Goal: Complete application form

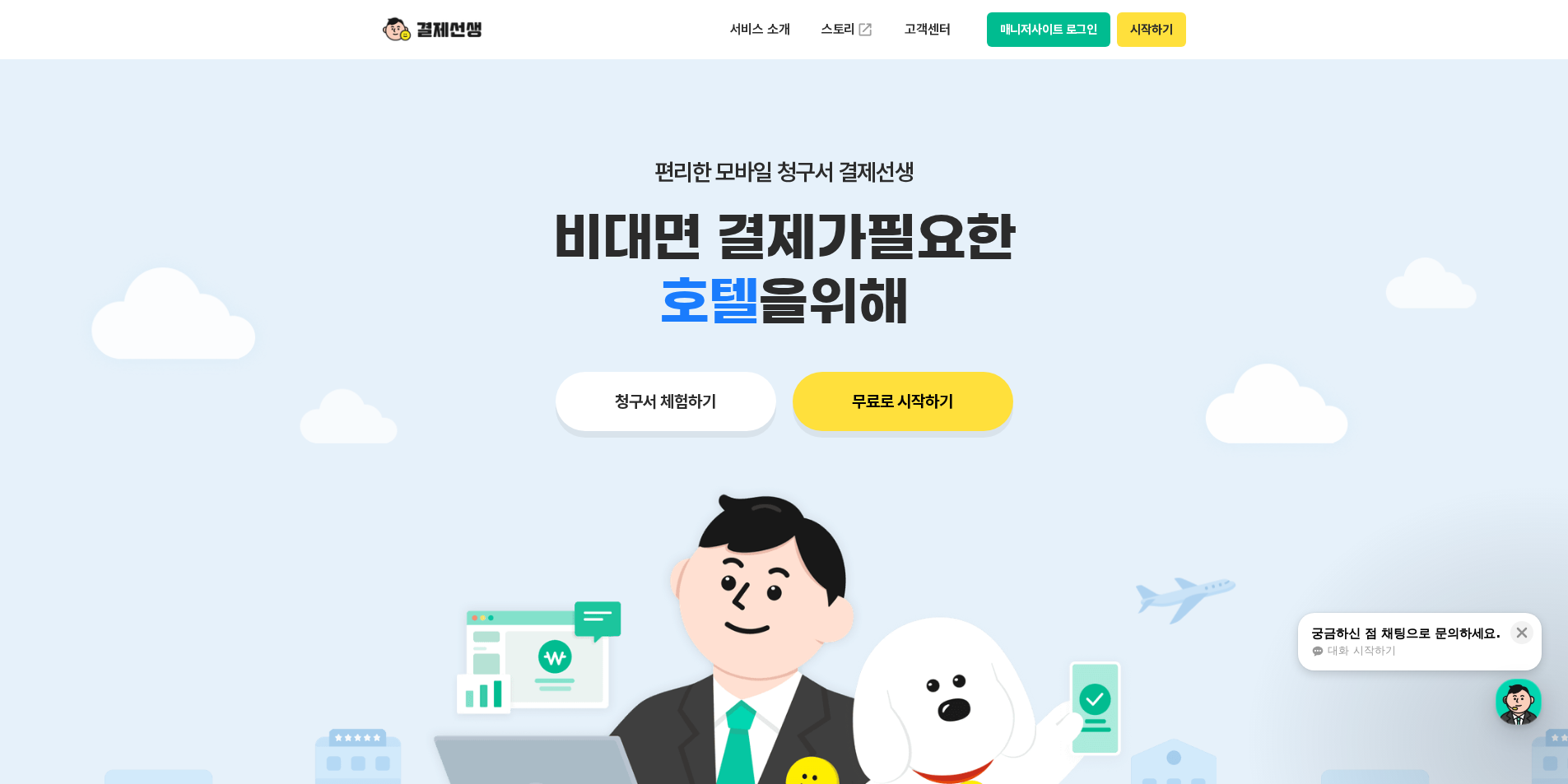
click at [896, 405] on button "무료로 시작하기" at bounding box center [903, 401] width 221 height 60
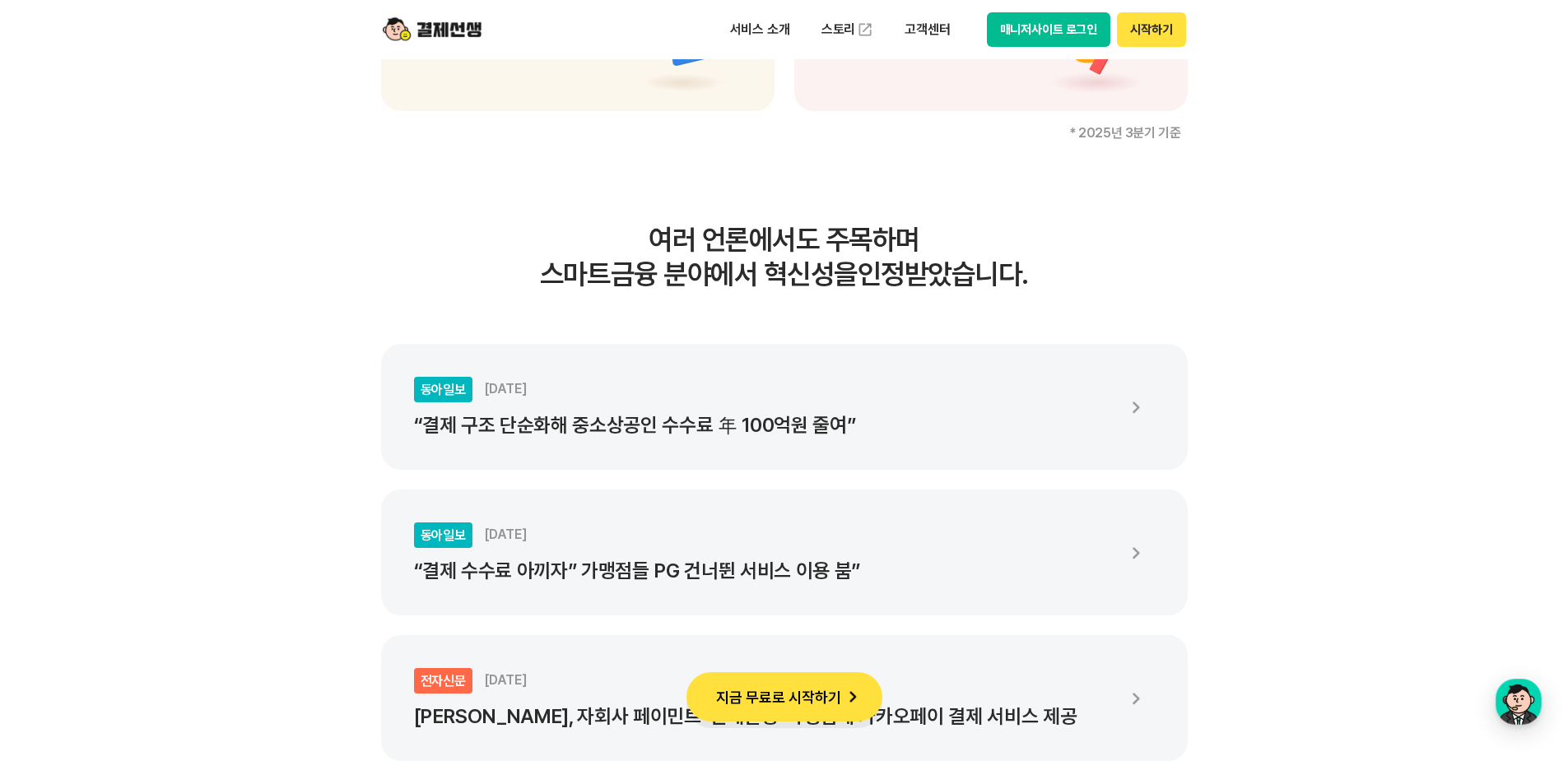
scroll to position [2715, 0]
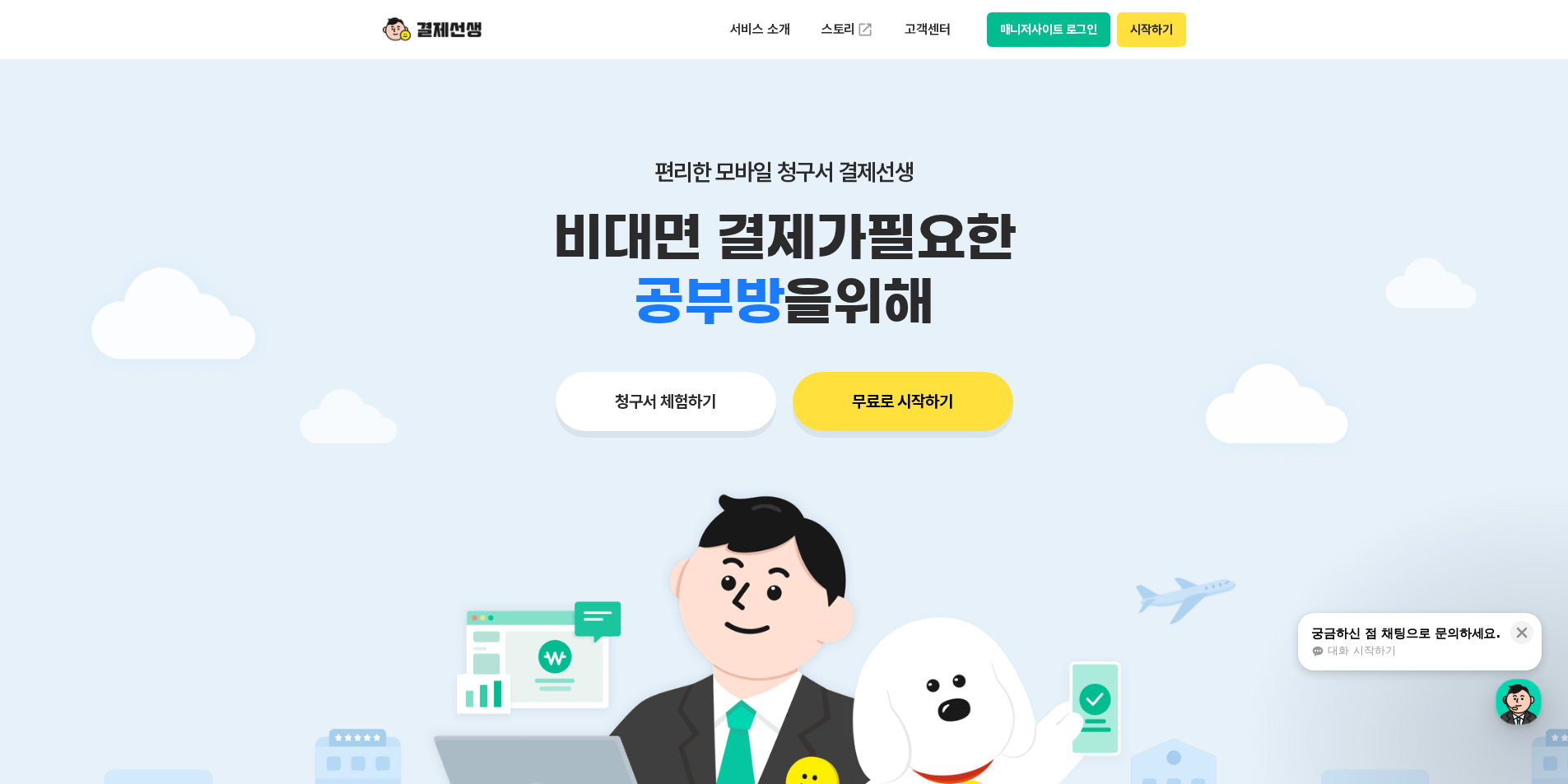
click at [698, 417] on button "청구서 체험하기" at bounding box center [666, 401] width 221 height 60
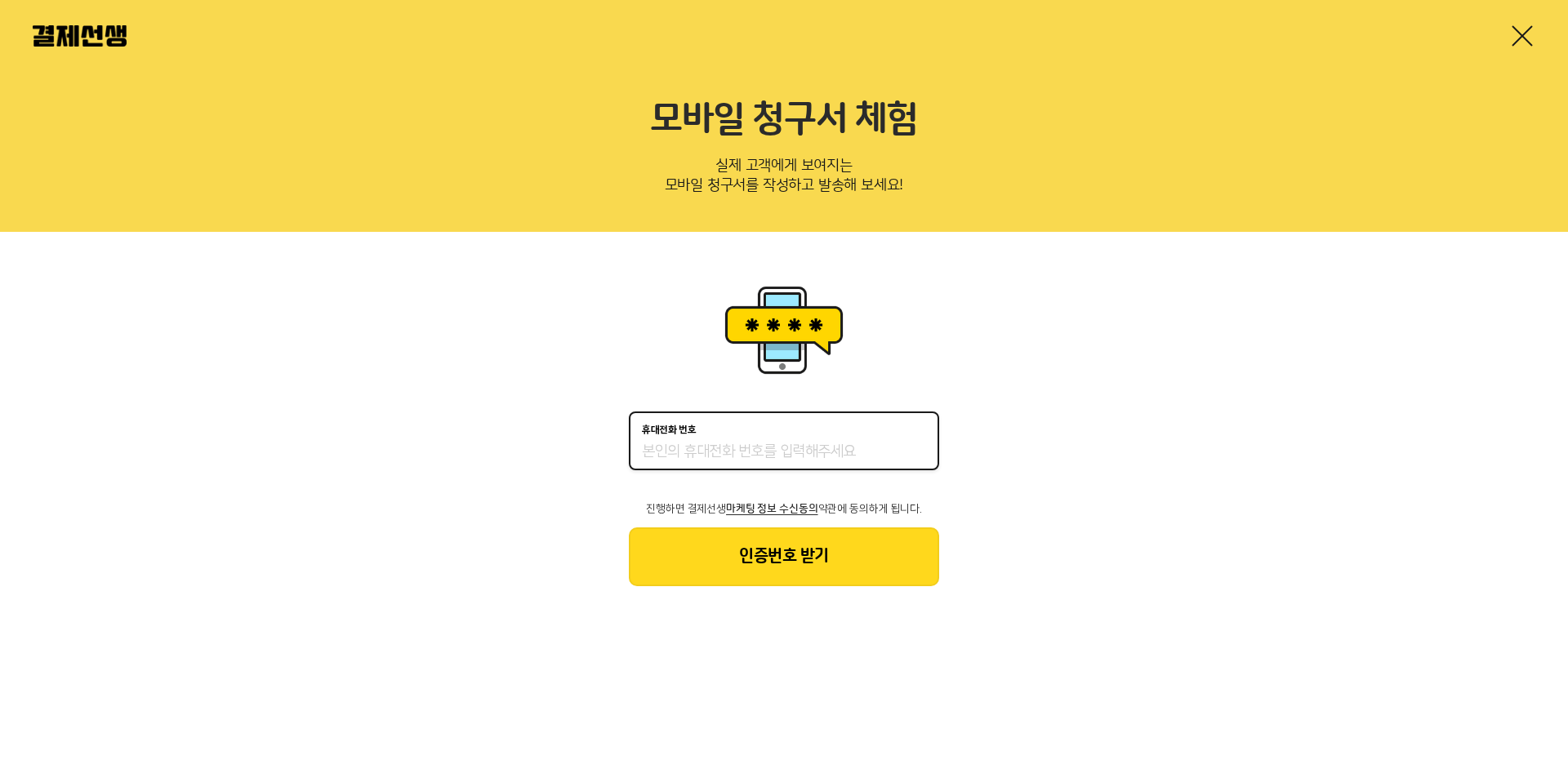
click at [711, 455] on input "휴대전화 번호" at bounding box center [783, 452] width 284 height 19
type input "01092627651"
click at [780, 552] on button "인증번호 받기" at bounding box center [784, 557] width 310 height 59
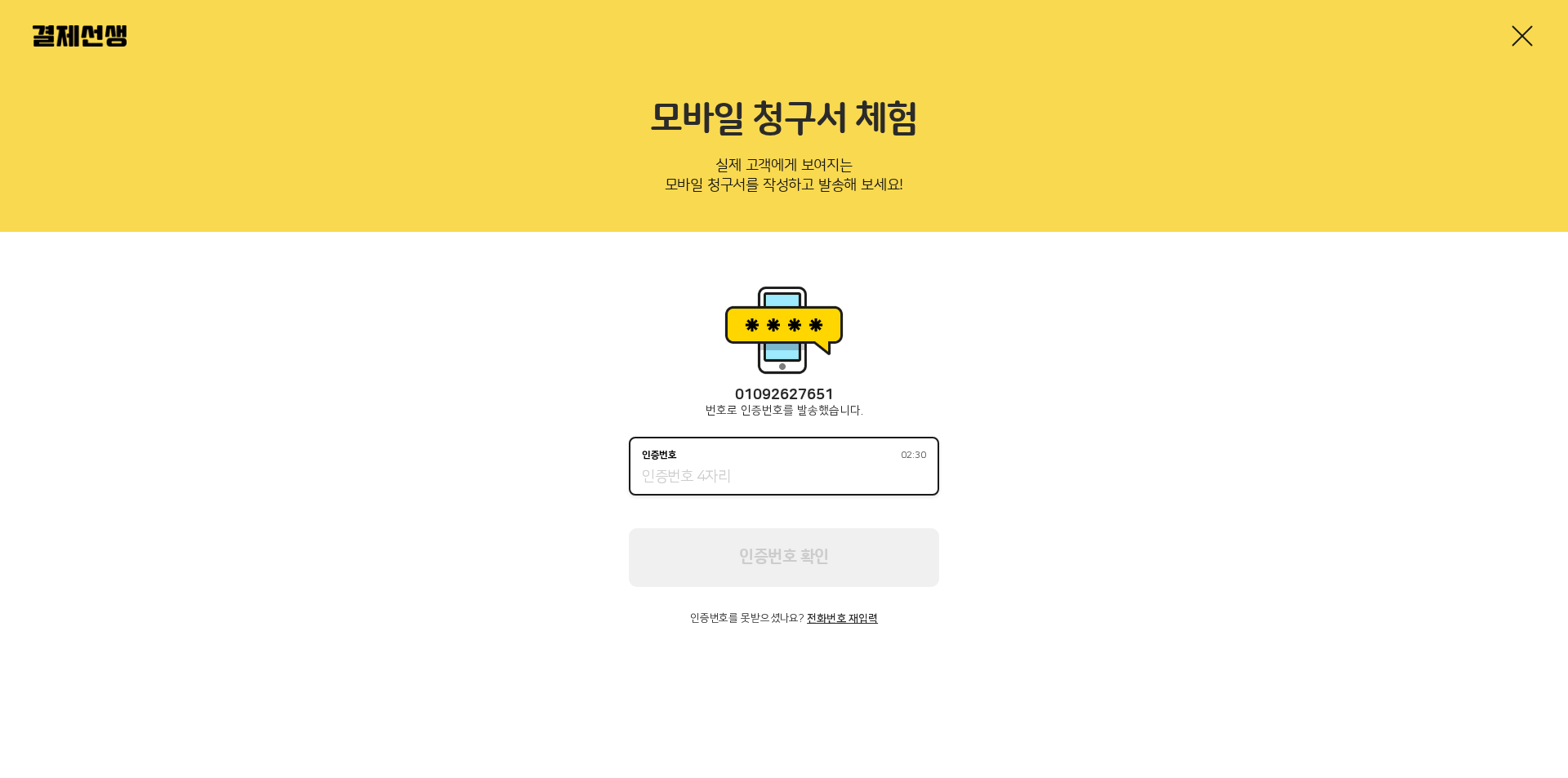
click at [741, 481] on input "인증번호 02:30" at bounding box center [783, 477] width 284 height 19
click at [741, 481] on input "인증번호 02:20" at bounding box center [783, 477] width 284 height 19
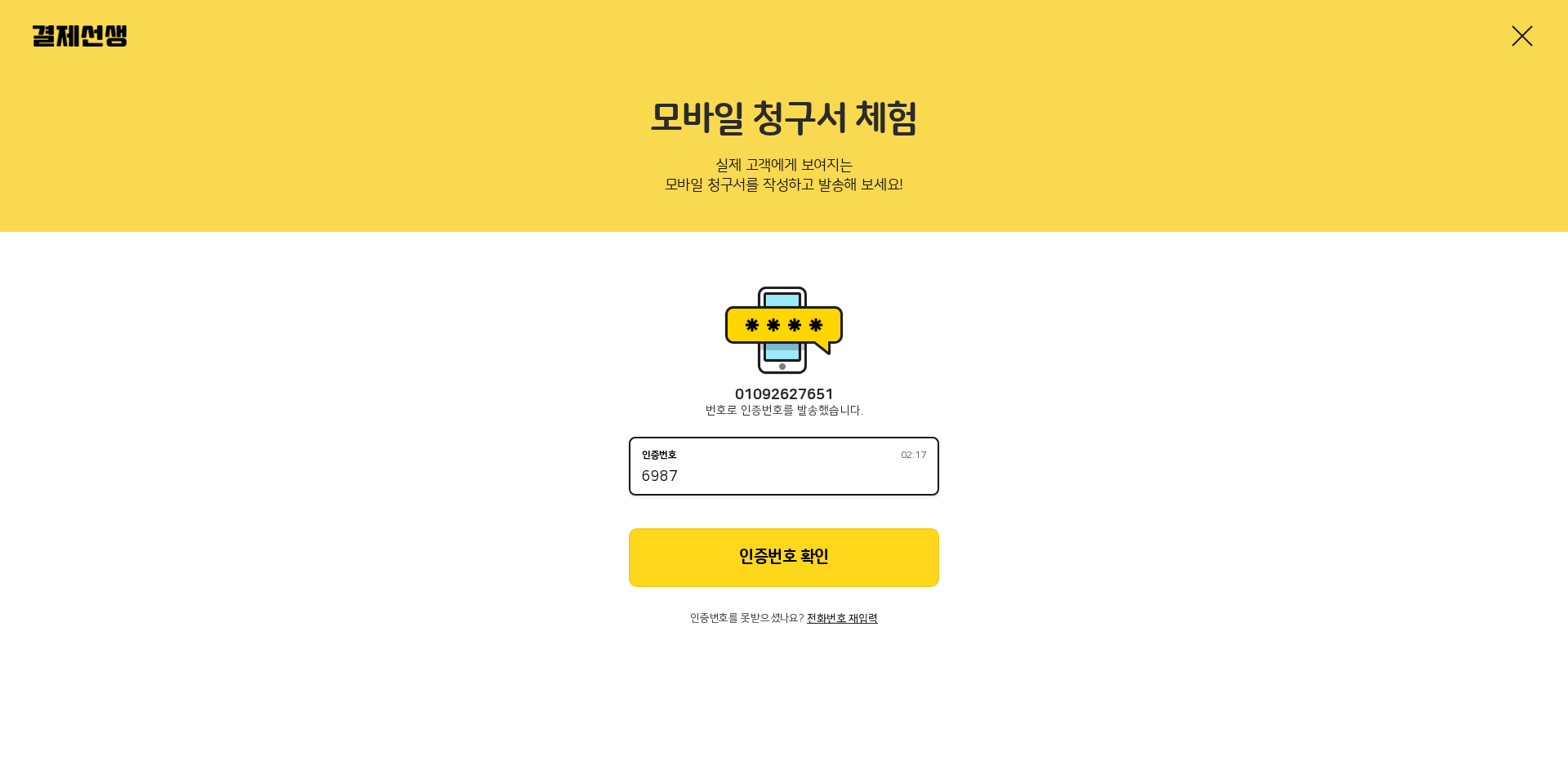
type input "6987"
click at [747, 554] on button "인증번호 확인" at bounding box center [784, 557] width 310 height 59
